Goal: Task Accomplishment & Management: Manage account settings

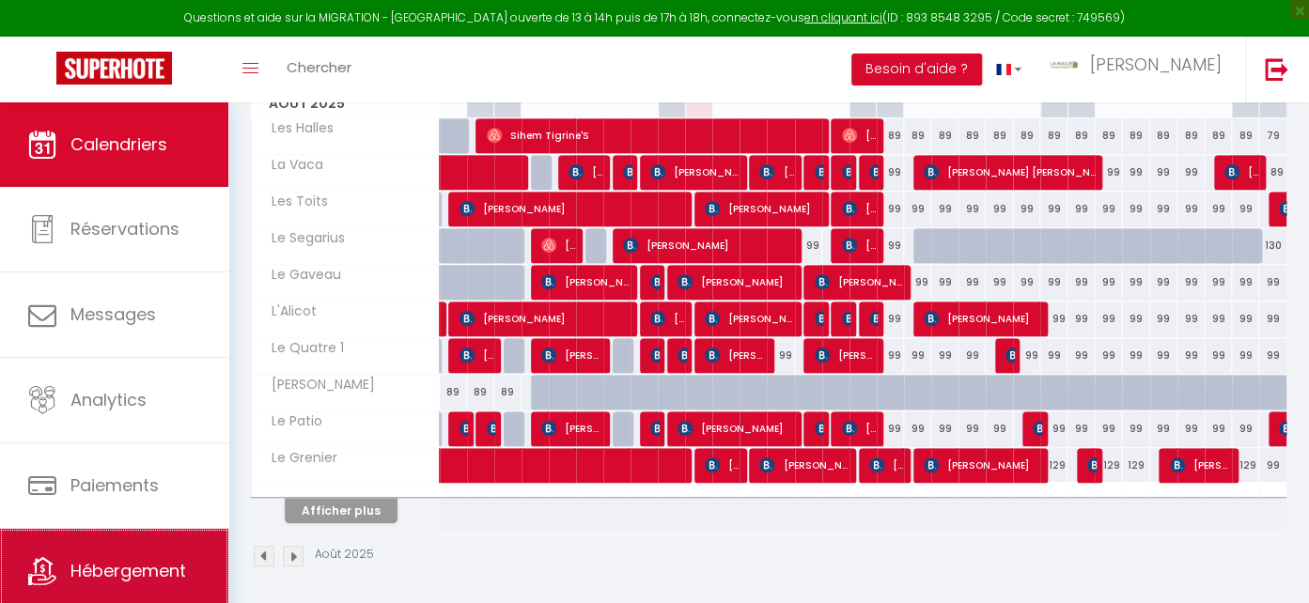
click at [135, 567] on span "Hébergement" at bounding box center [128, 570] width 116 height 23
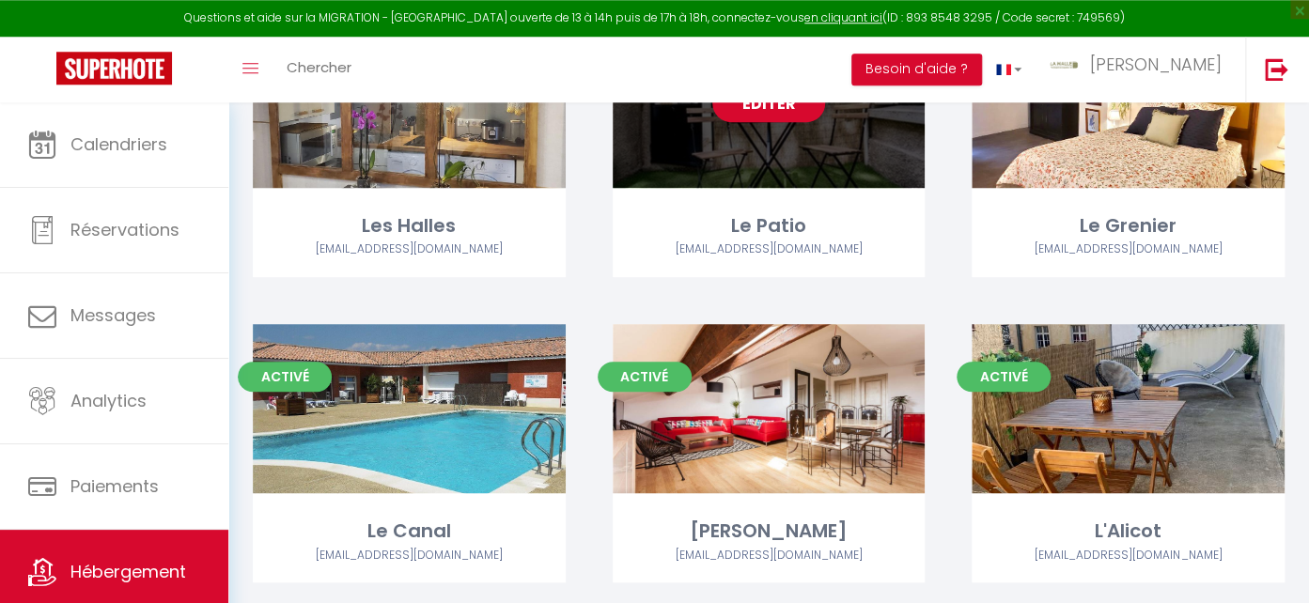
scroll to position [397, 0]
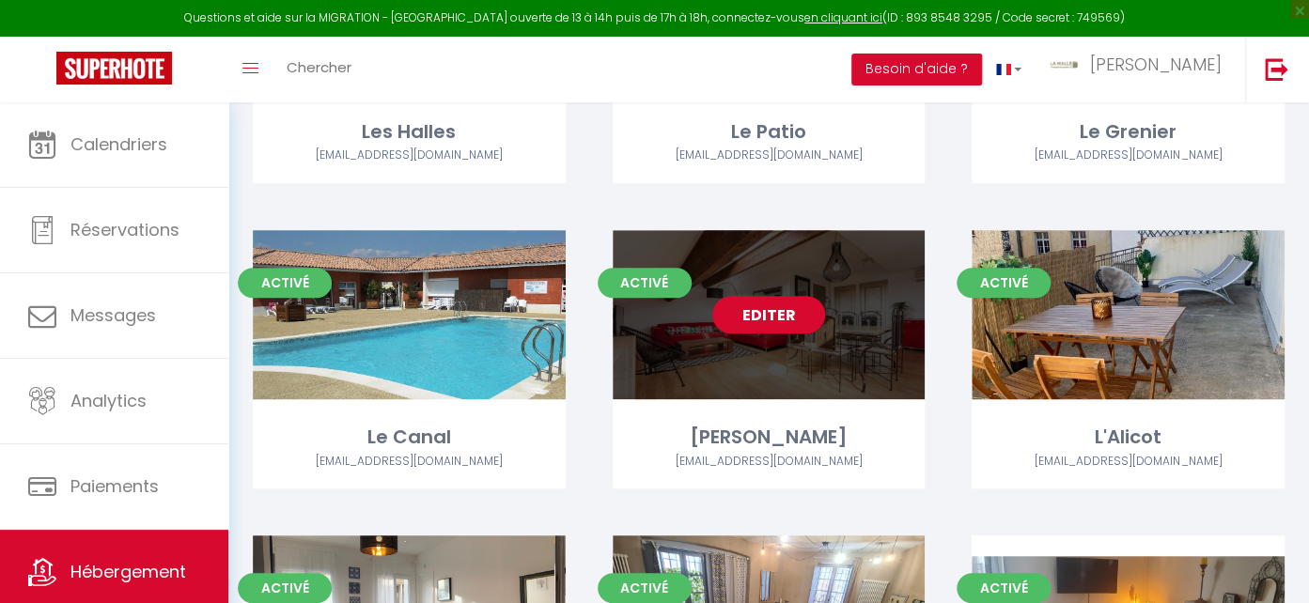
click at [778, 322] on link "Editer" at bounding box center [768, 315] width 113 height 38
select select "3"
select select "2"
select select "1"
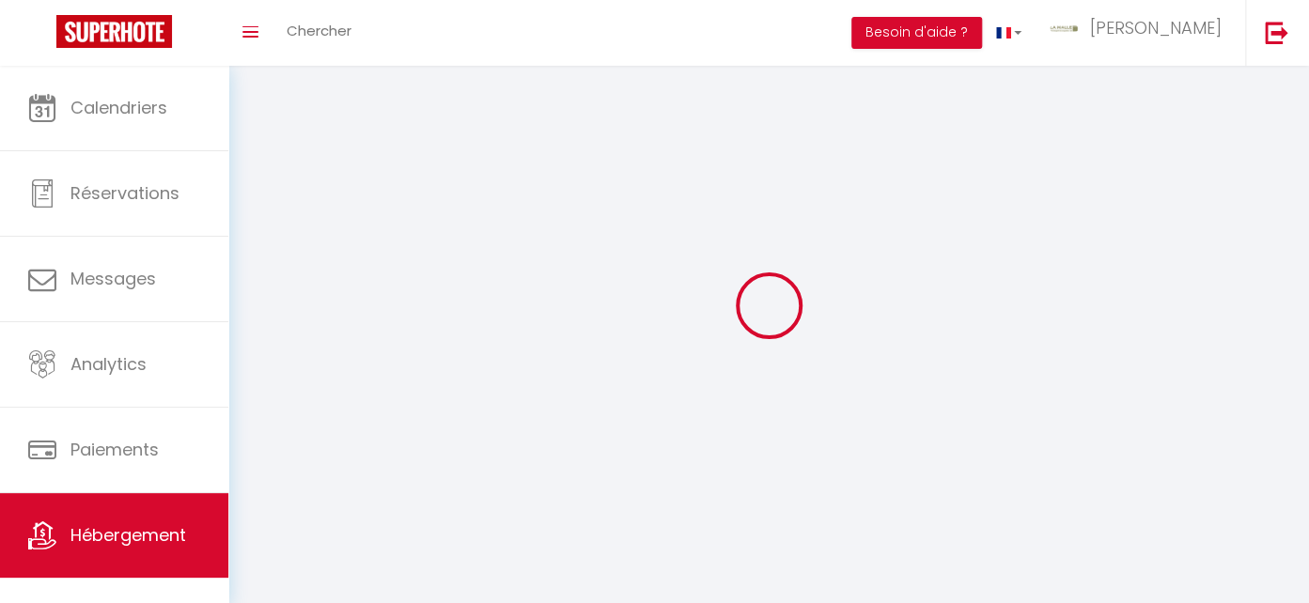
select select
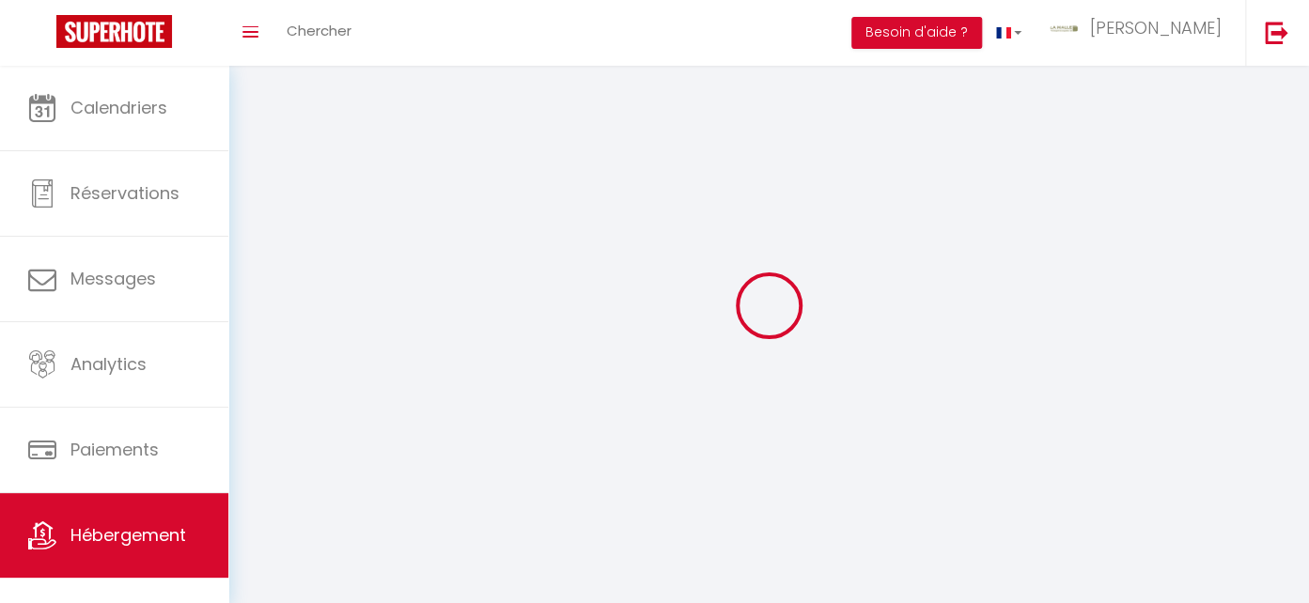
select select
checkbox input "false"
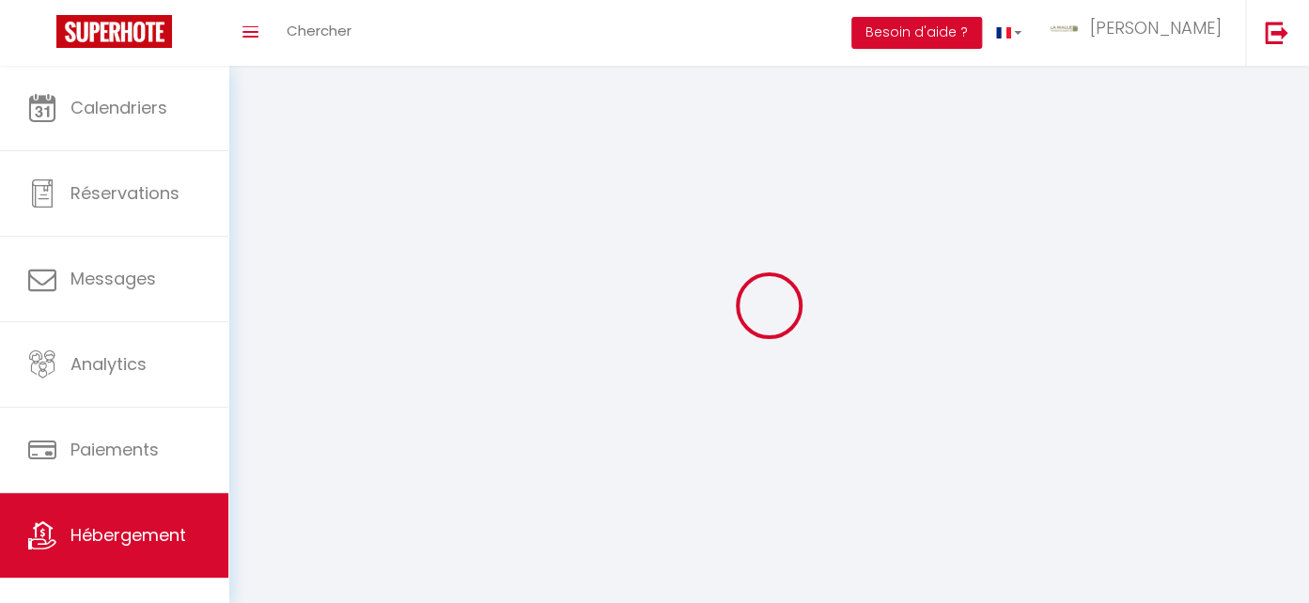
select select
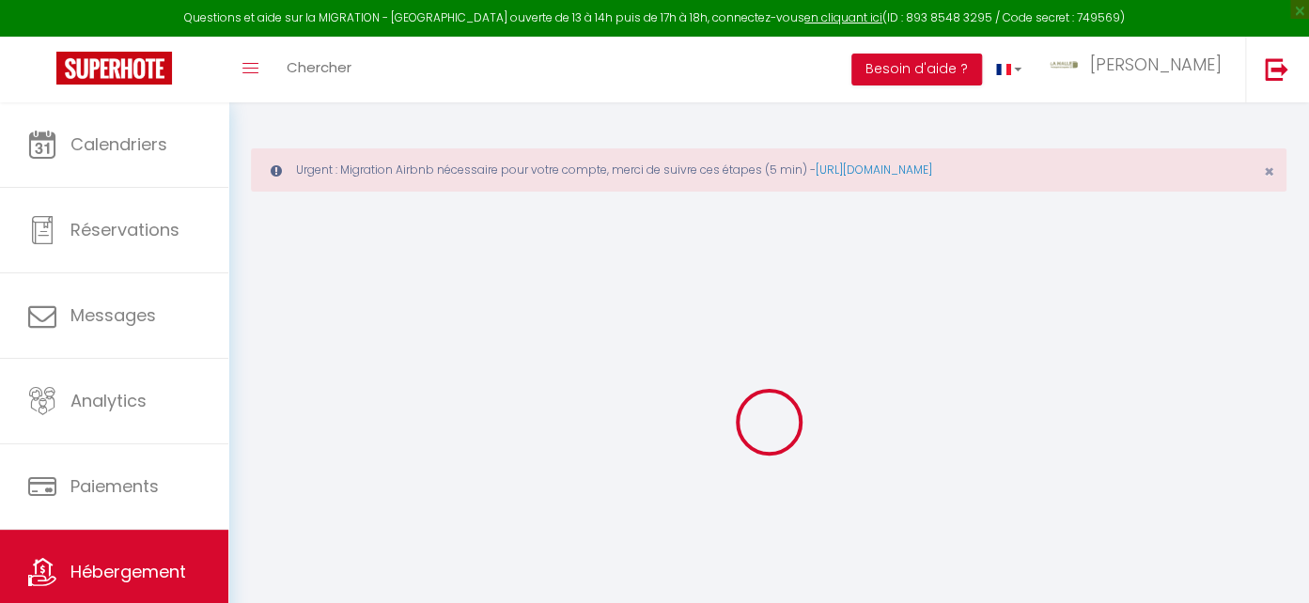
select select
checkbox input "false"
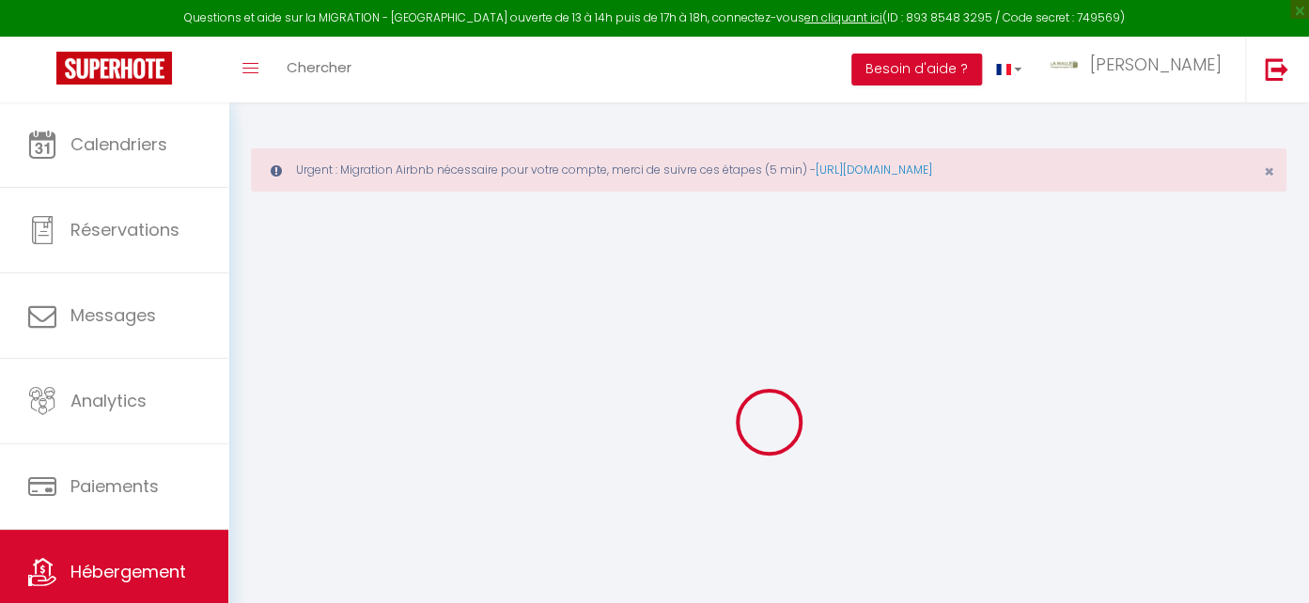
select select "4729-1481891753705512184"
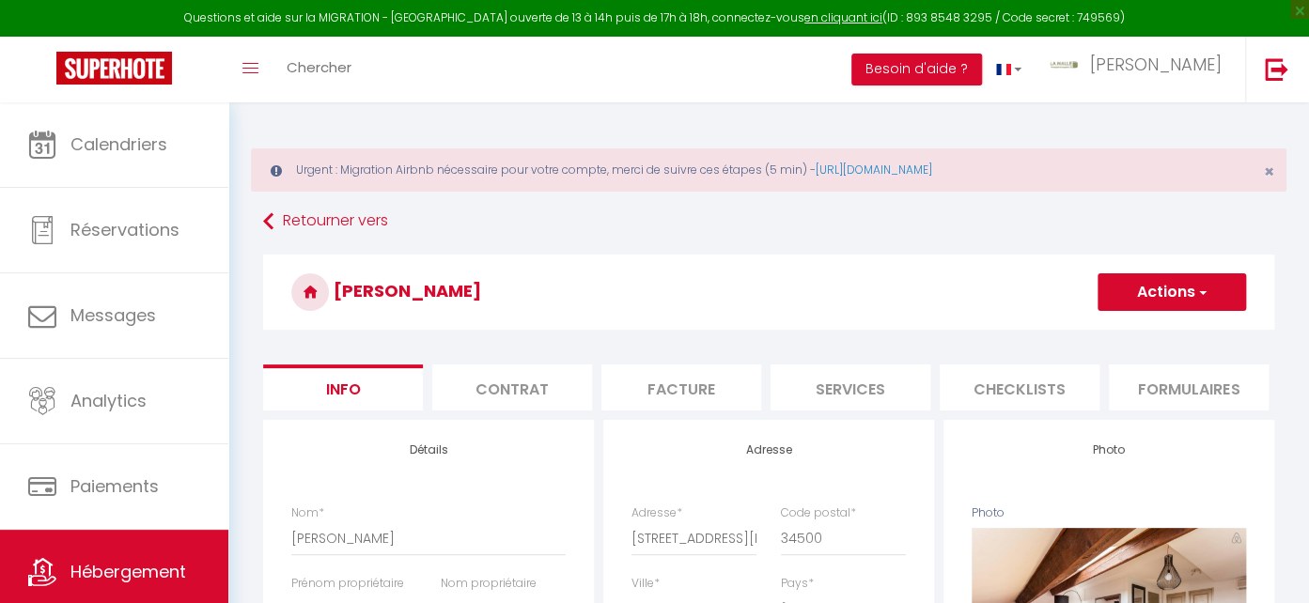
scroll to position [0, 681]
click at [683, 394] on li "Plateformes" at bounding box center [678, 388] width 160 height 46
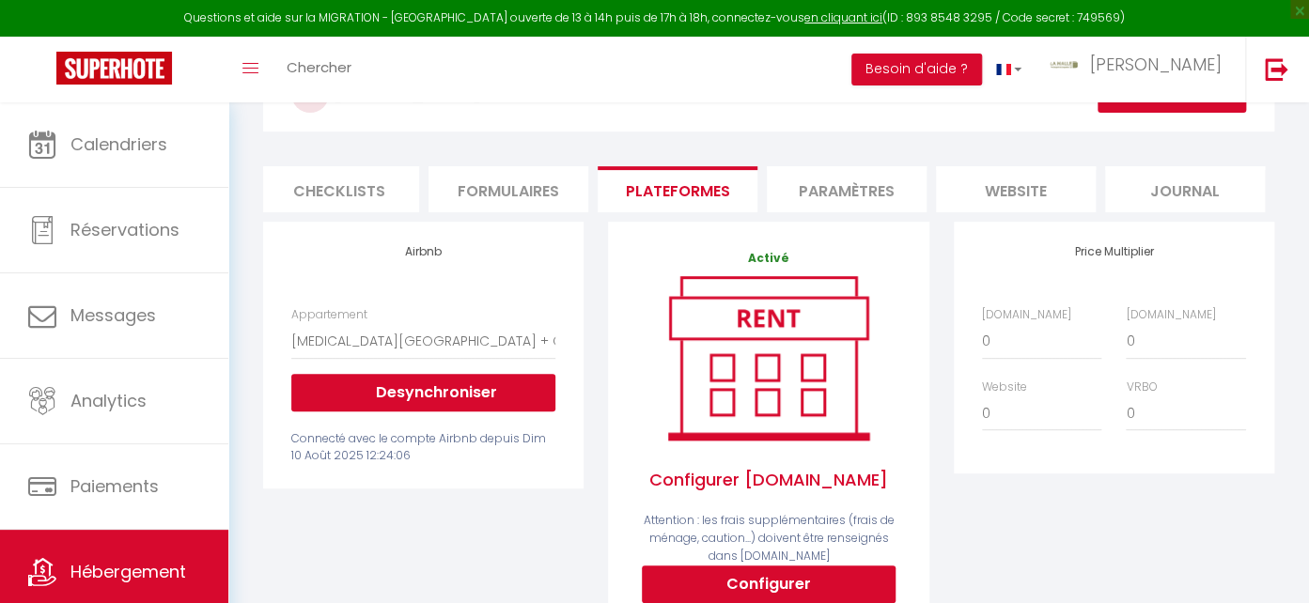
scroll to position [297, 0]
